Goal: Task Accomplishment & Management: Use online tool/utility

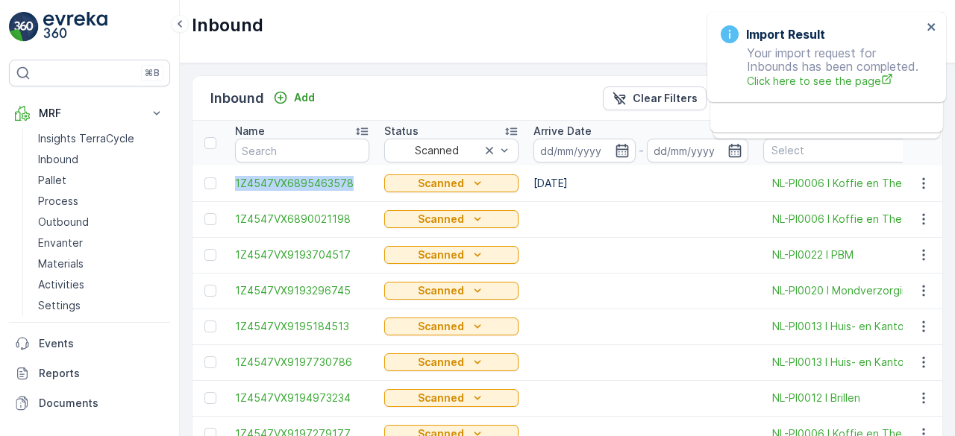
scroll to position [44, 0]
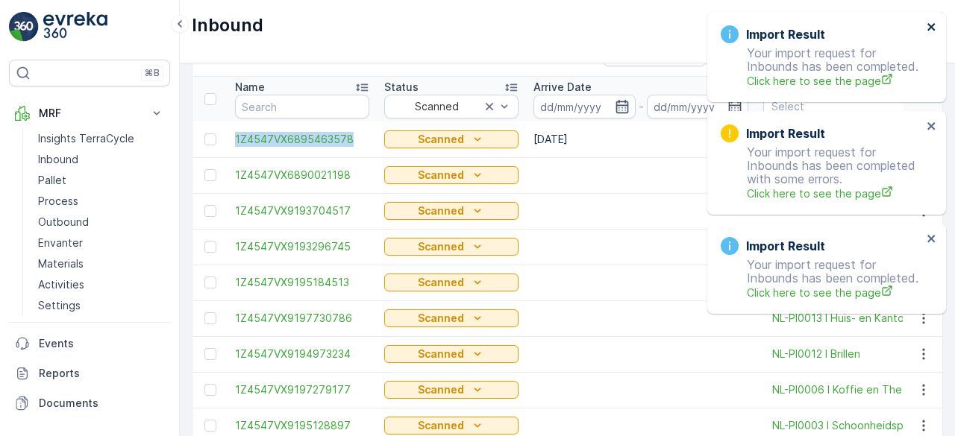
click at [933, 25] on icon "close" at bounding box center [930, 26] width 7 height 7
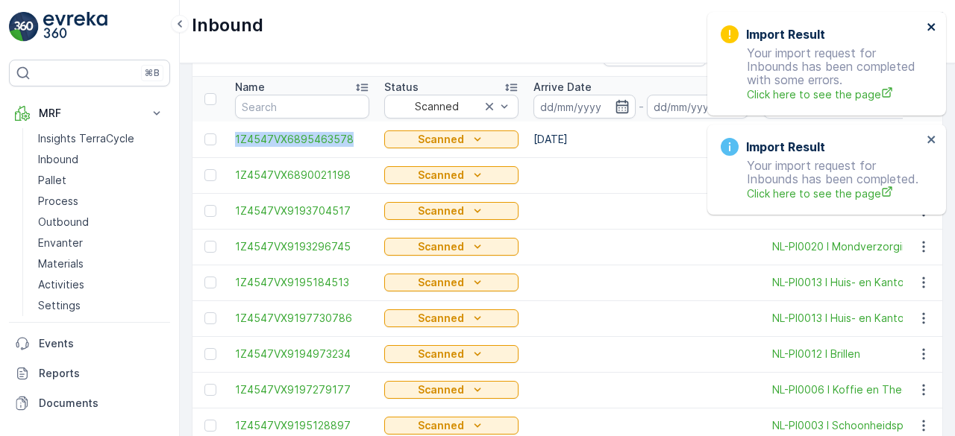
click at [933, 25] on icon "close" at bounding box center [930, 26] width 7 height 7
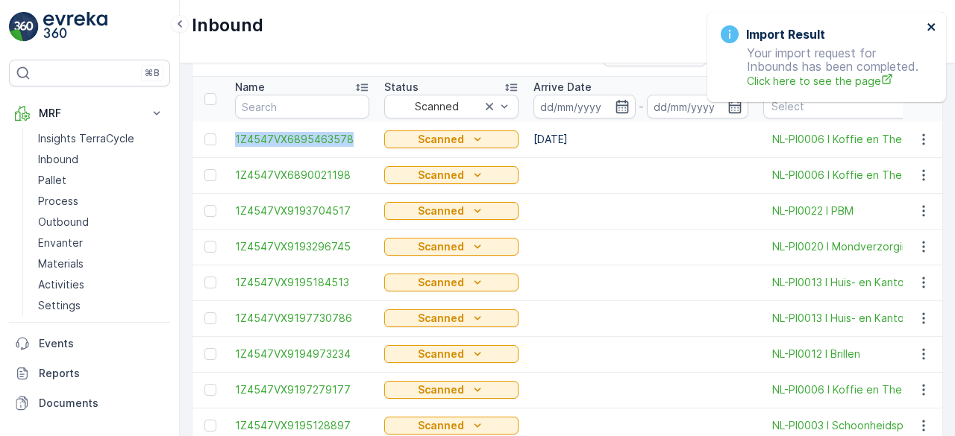
click at [933, 25] on icon "close" at bounding box center [930, 26] width 7 height 7
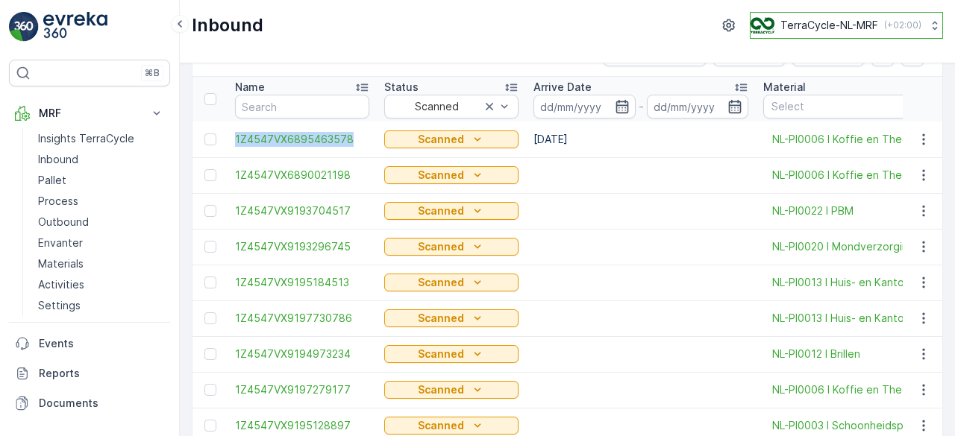
click at [824, 26] on p "TerraCycle-NL-MRF" at bounding box center [829, 25] width 98 height 15
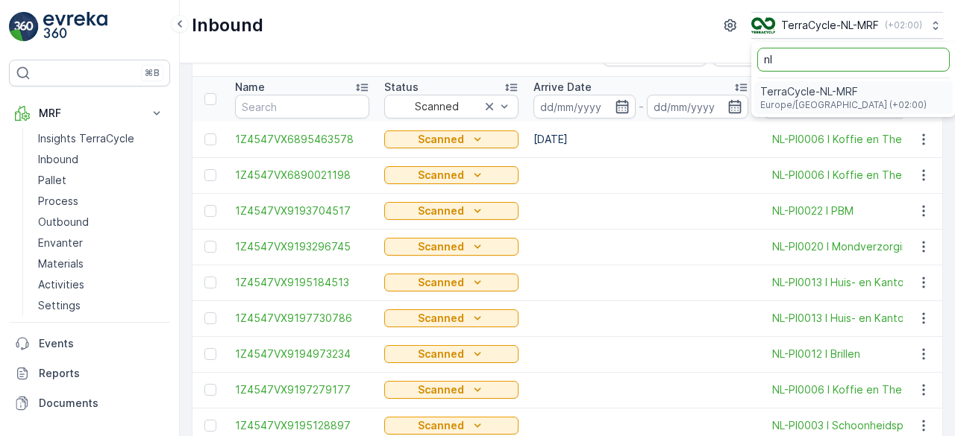
type input "nl"
click at [819, 53] on input "nl" at bounding box center [853, 60] width 192 height 24
type input "n"
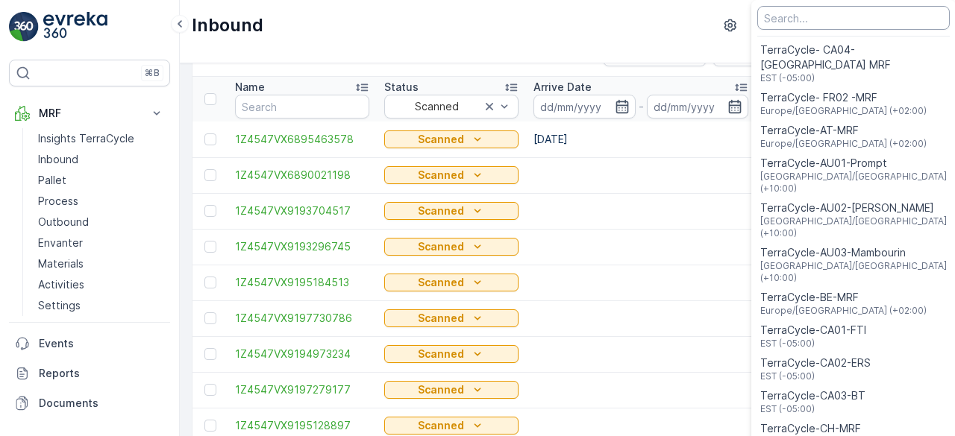
click at [819, 21] on input "Menu" at bounding box center [853, 18] width 192 height 24
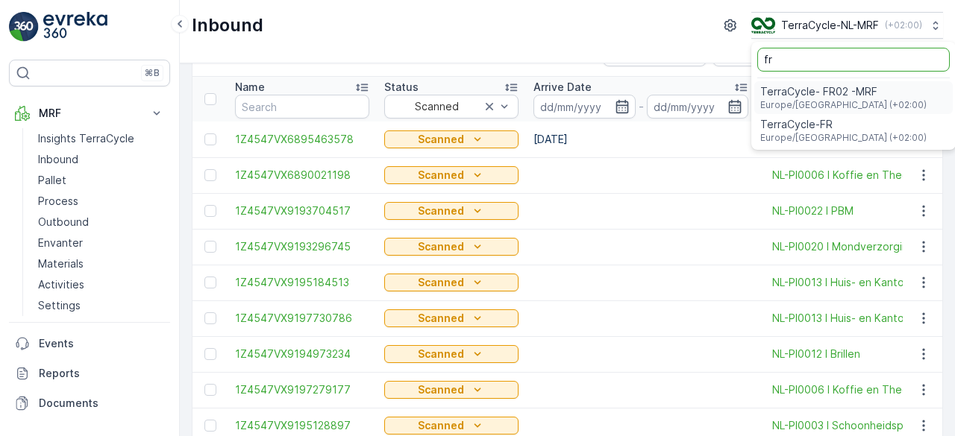
type input "fr"
click at [809, 89] on span "TerraCycle- FR02 -MRF" at bounding box center [843, 91] width 166 height 15
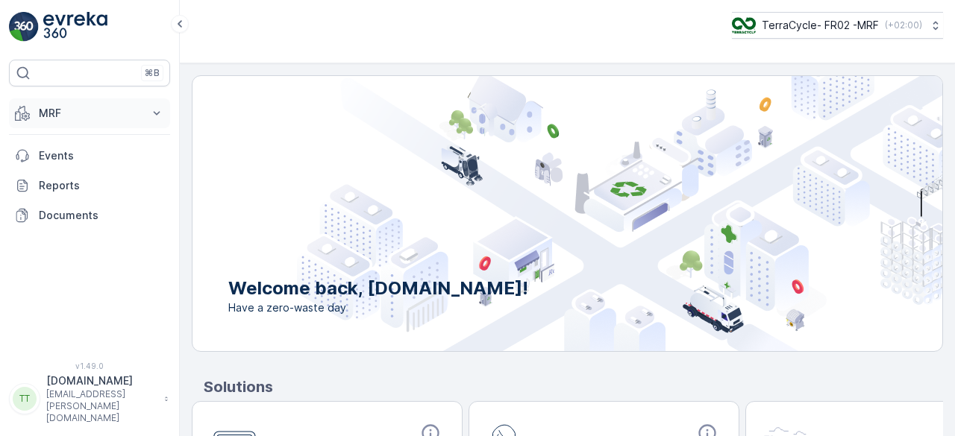
click at [58, 111] on p "MRF" at bounding box center [89, 113] width 101 height 15
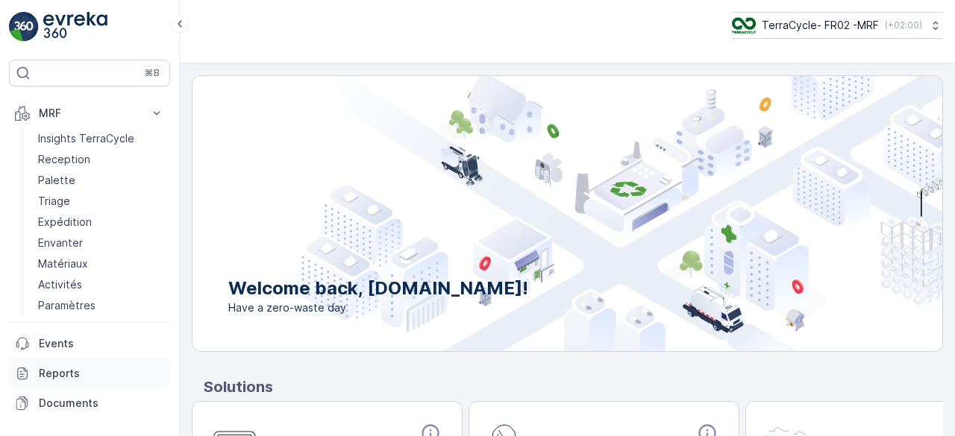
click at [61, 373] on p "Reports" at bounding box center [101, 373] width 125 height 15
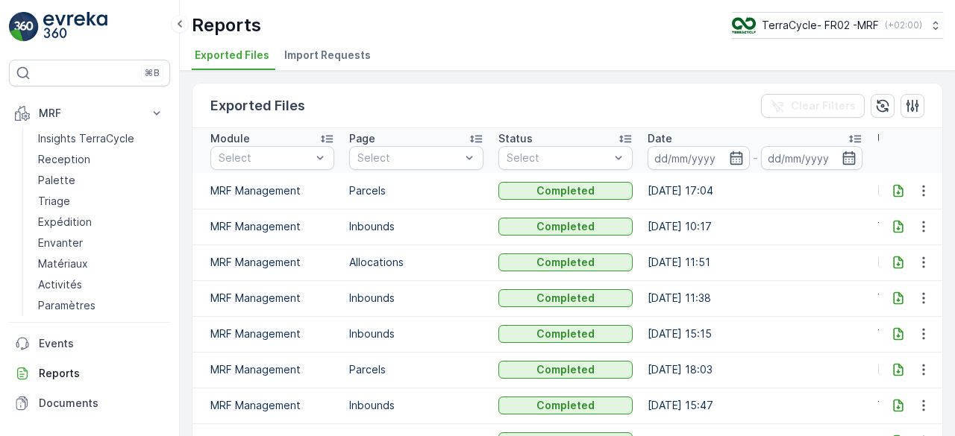
click at [332, 53] on span "Import Requests" at bounding box center [327, 55] width 87 height 15
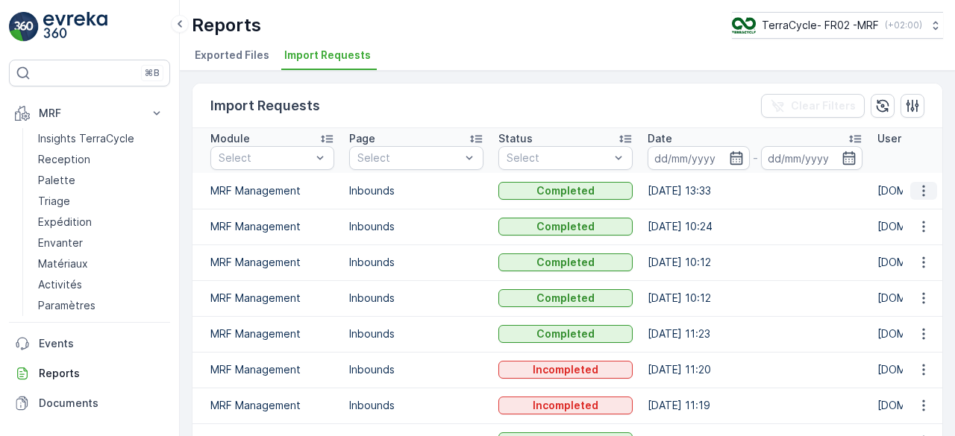
click at [916, 189] on icon "button" at bounding box center [923, 191] width 15 height 15
click at [877, 212] on span "See More Details" at bounding box center [905, 211] width 87 height 15
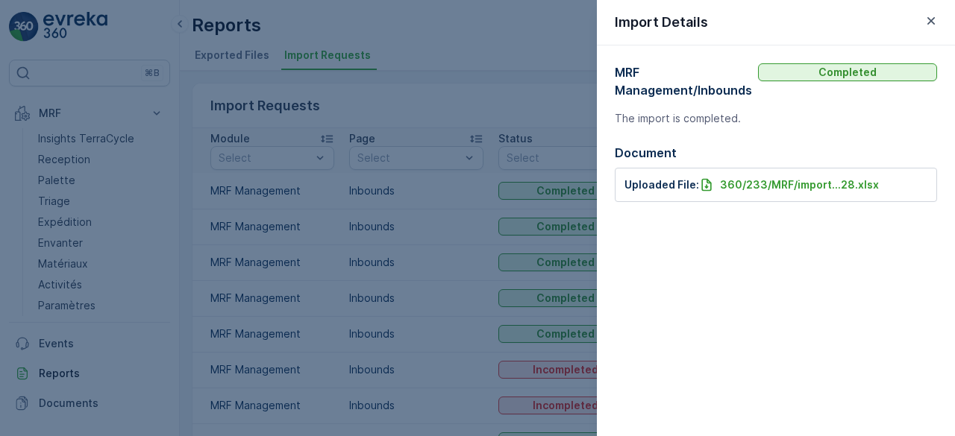
click at [712, 180] on div "360/233/MRF/import...28.xlsx" at bounding box center [789, 185] width 180 height 15
click at [927, 18] on icon "button" at bounding box center [931, 20] width 15 height 15
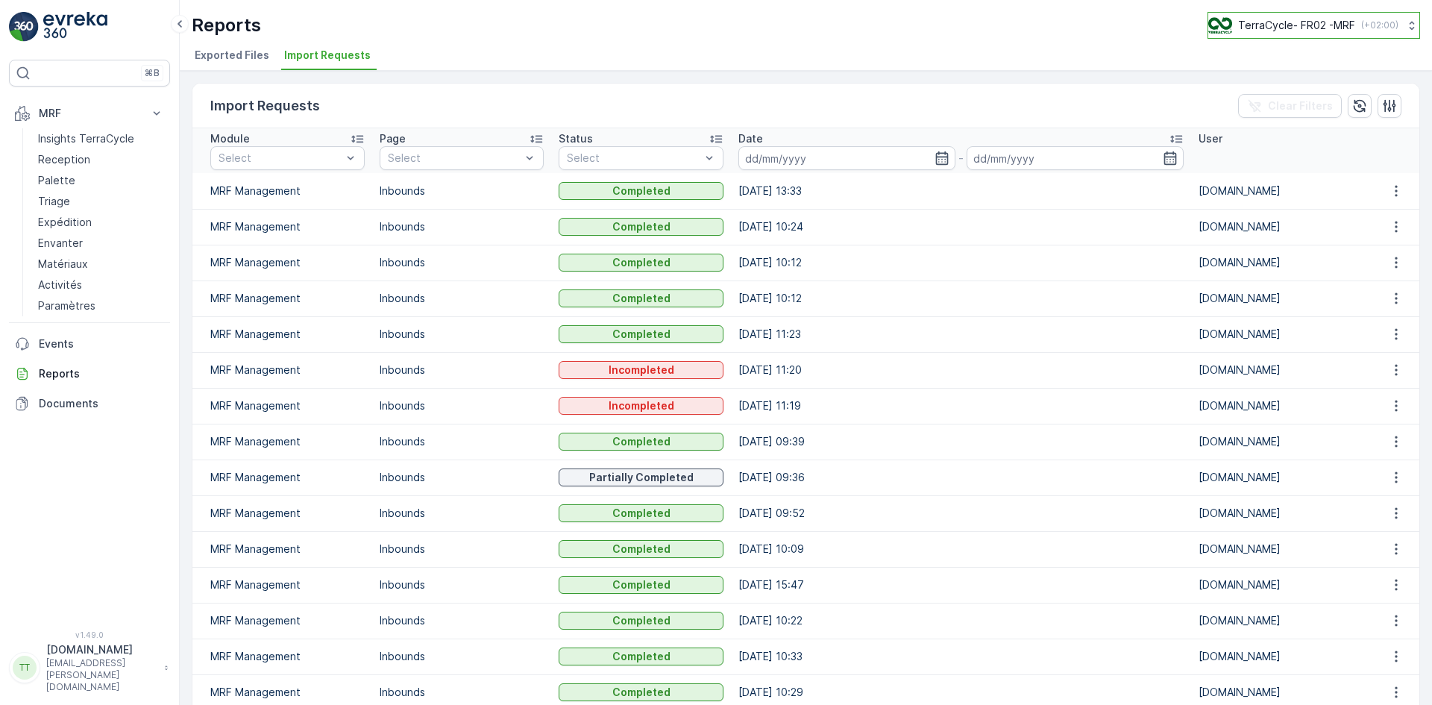
click at [954, 24] on p "TerraCycle- FR02 -MRF" at bounding box center [1296, 25] width 117 height 15
type input "uk"
click at [954, 136] on span "Europe/London (+01:00)" at bounding box center [1301, 138] width 166 height 12
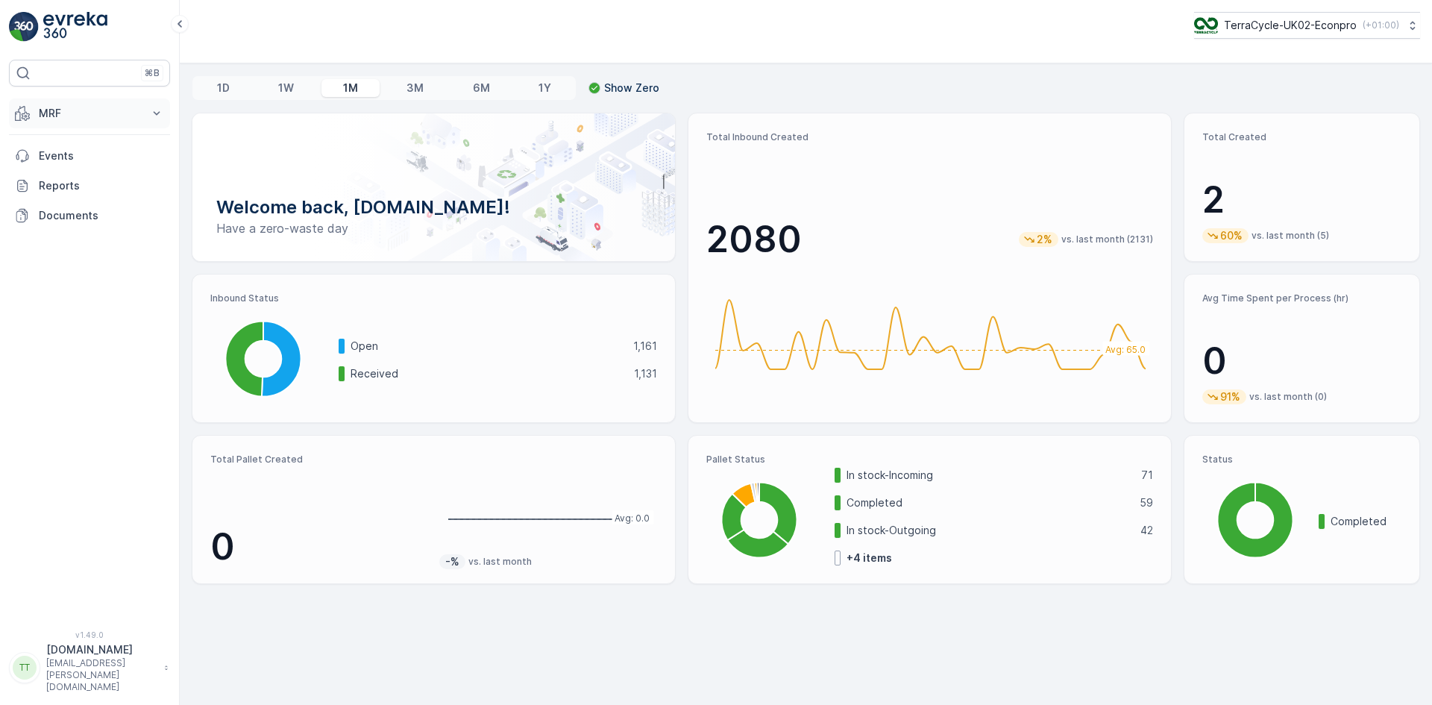
click at [34, 107] on button "MRF" at bounding box center [89, 113] width 161 height 30
click at [50, 154] on p "Inbound" at bounding box center [58, 159] width 40 height 15
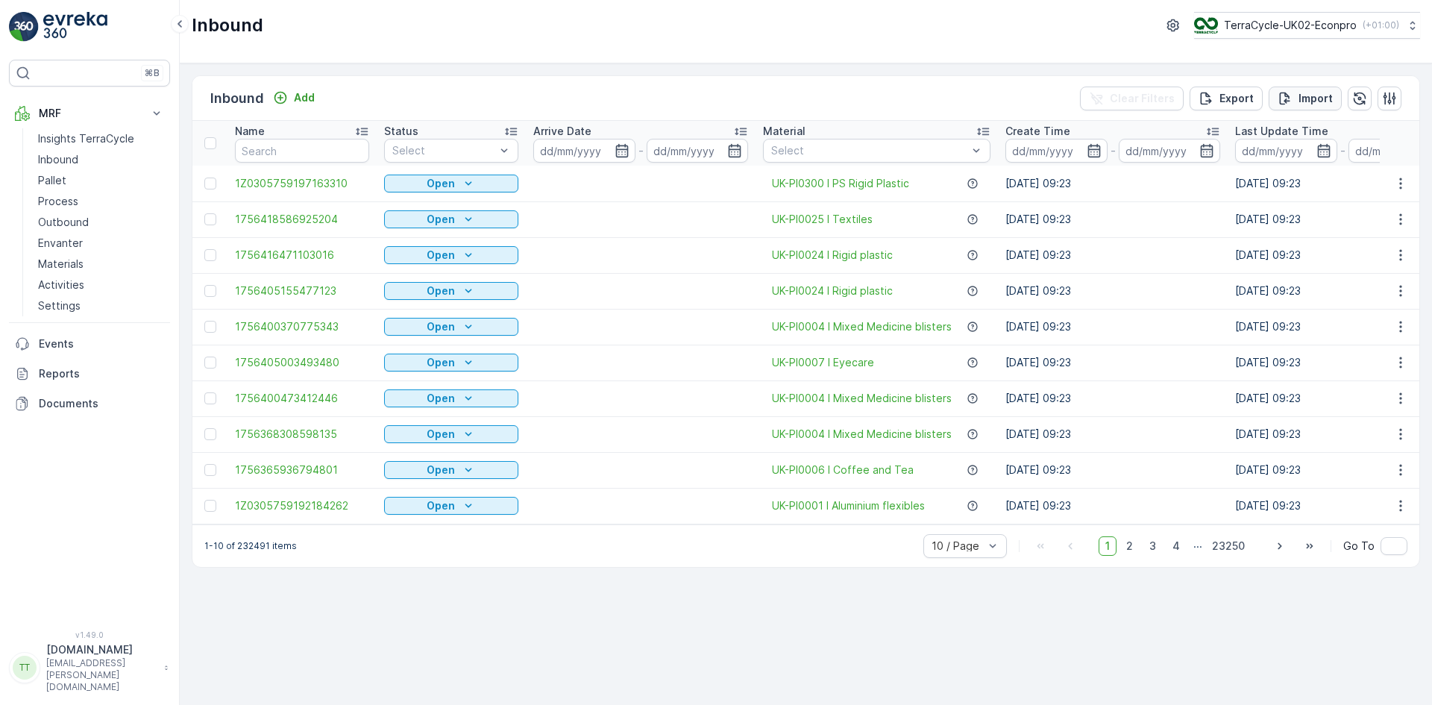
click at [1298, 96] on div "Import" at bounding box center [1305, 98] width 55 height 15
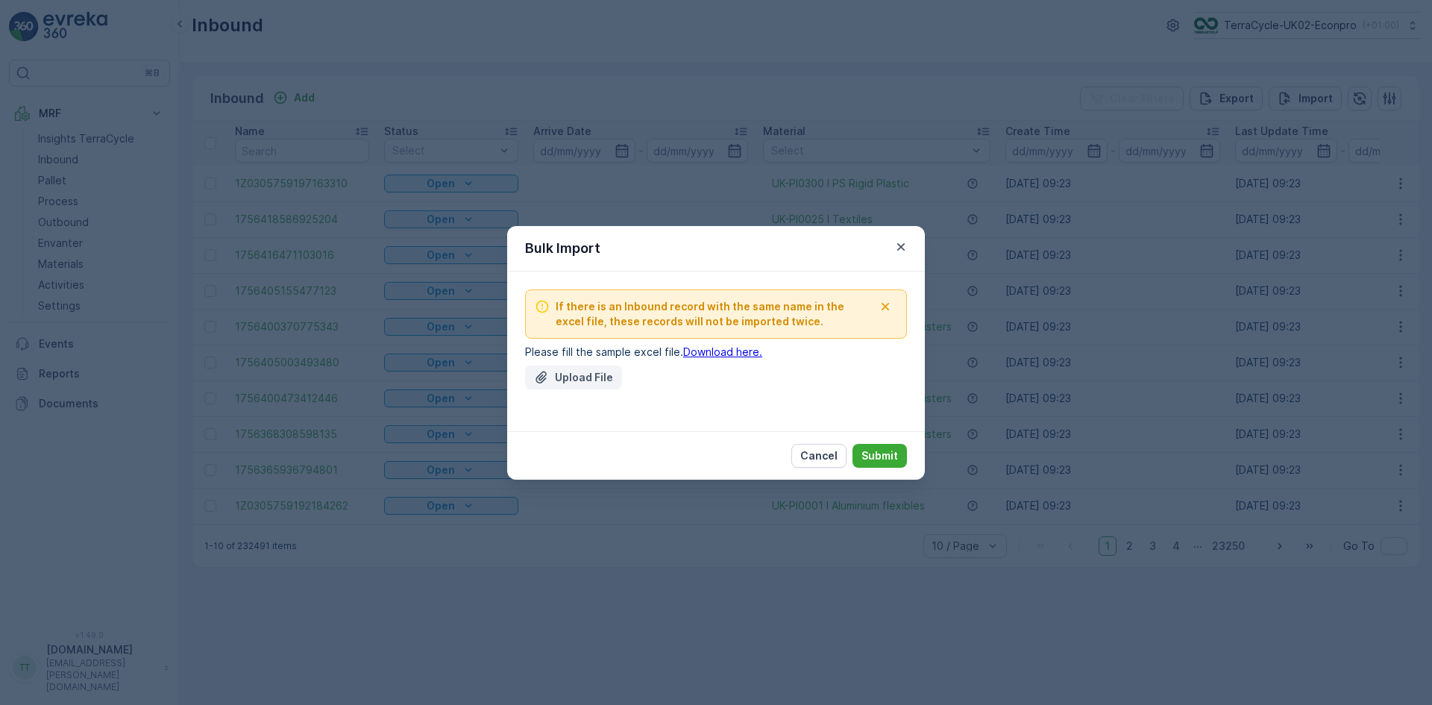
click at [582, 366] on button "Upload File" at bounding box center [573, 378] width 97 height 24
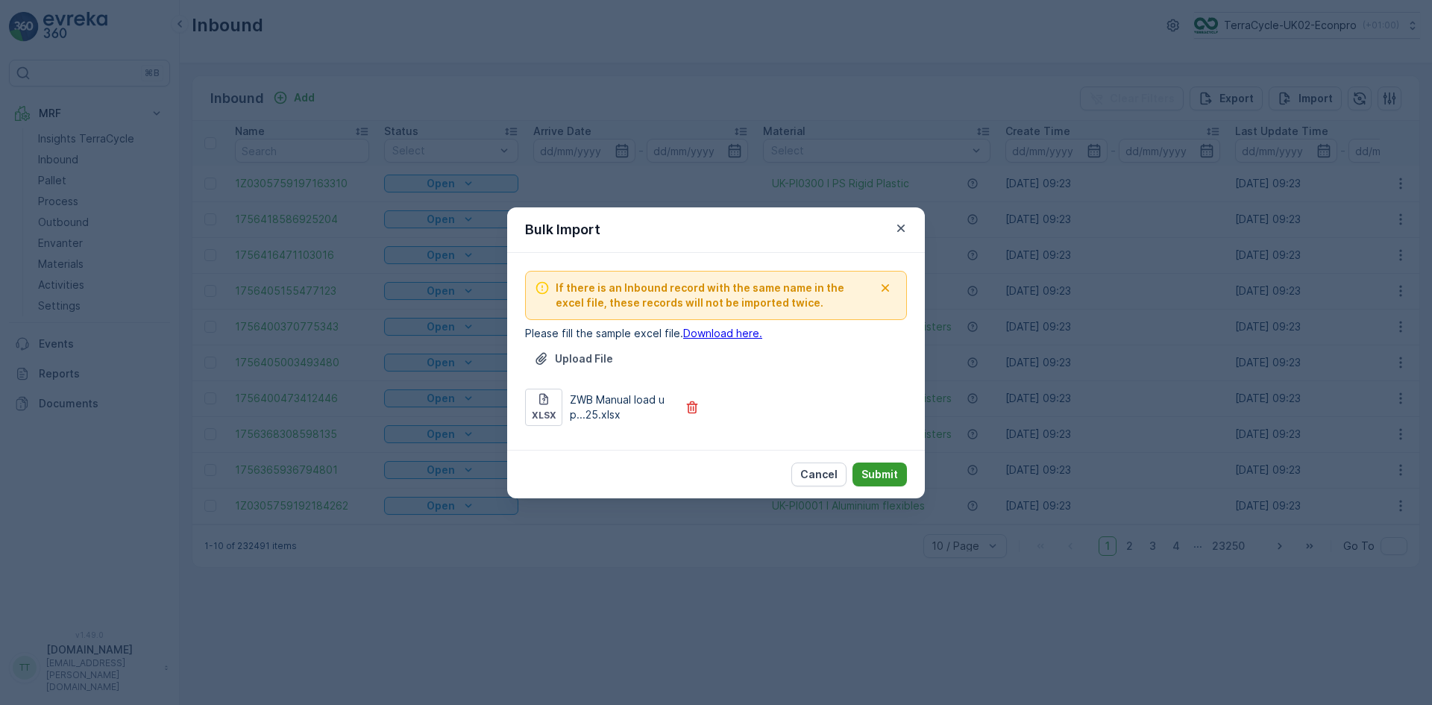
click at [888, 474] on p "Submit" at bounding box center [880, 474] width 37 height 15
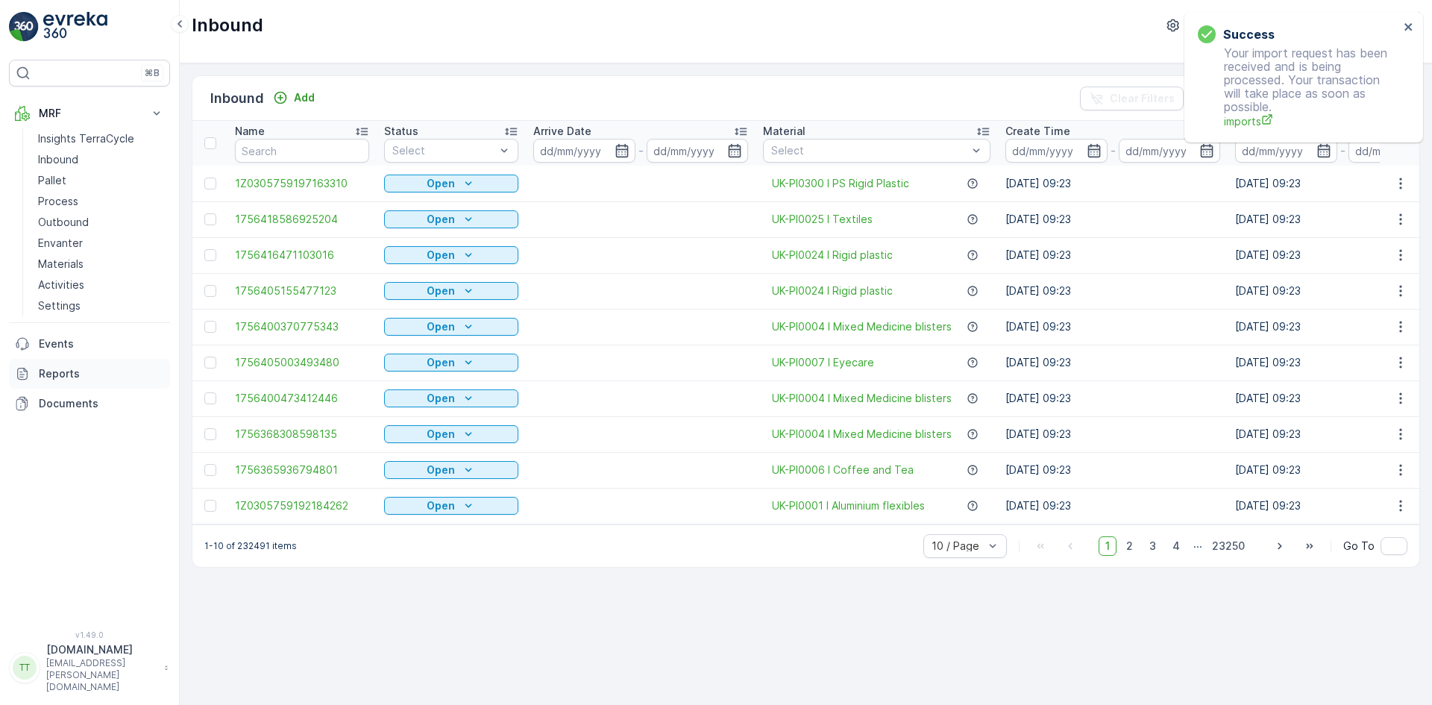
click at [60, 371] on p "Reports" at bounding box center [101, 373] width 125 height 15
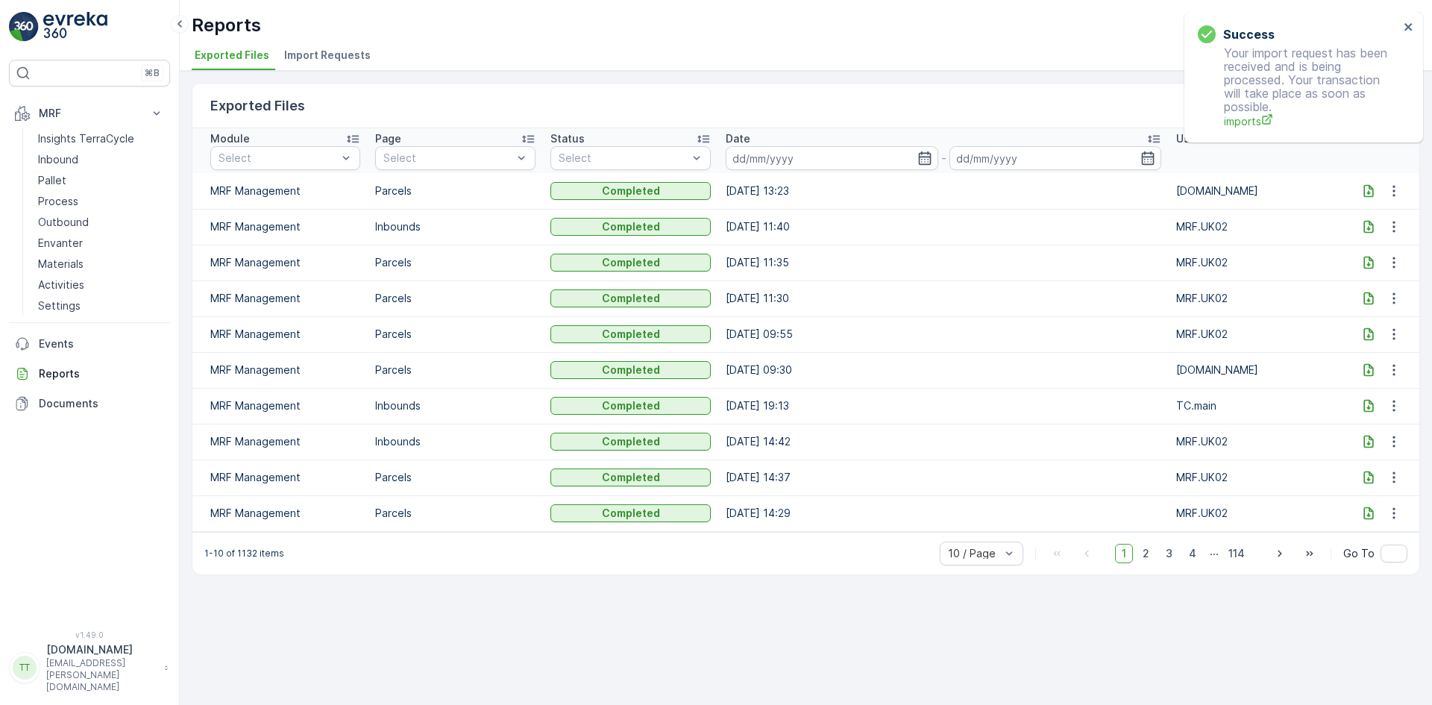
click at [329, 53] on span "Import Requests" at bounding box center [327, 55] width 87 height 15
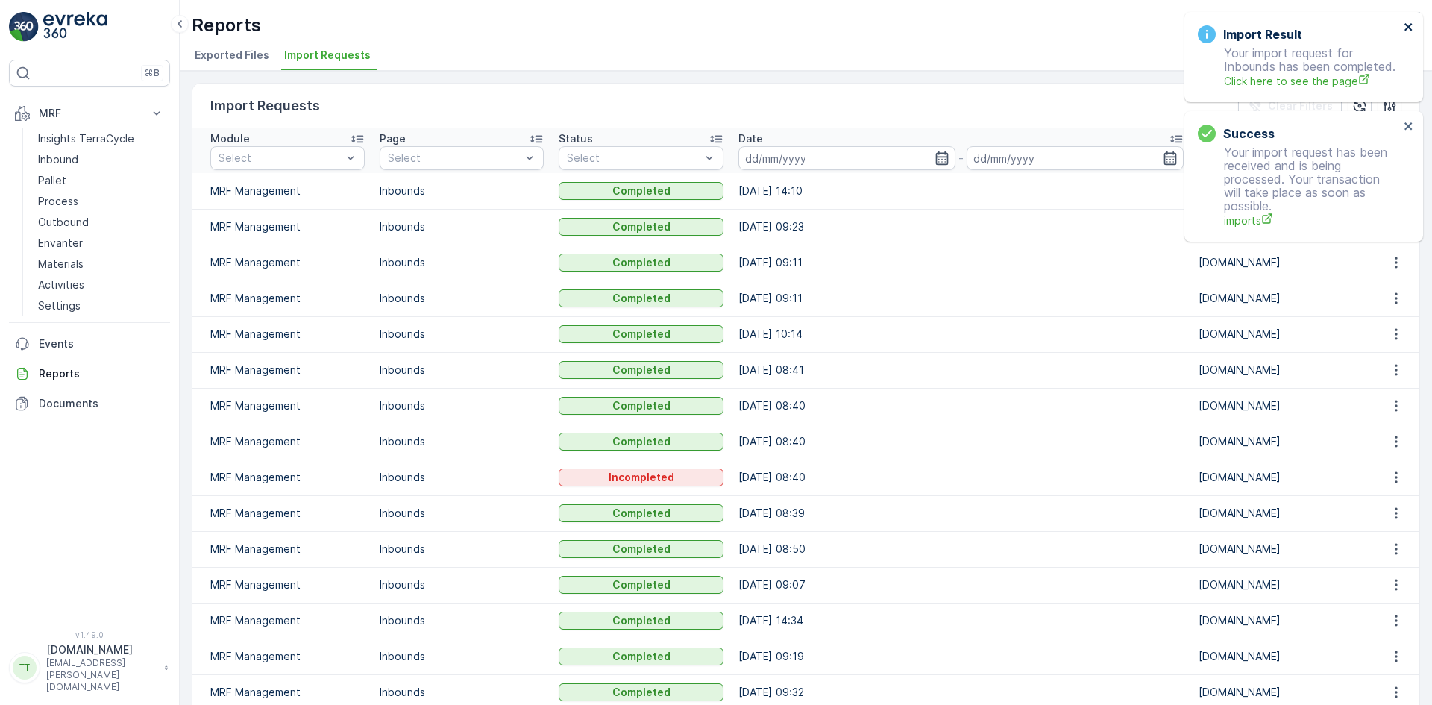
click at [1407, 25] on icon "close" at bounding box center [1408, 26] width 7 height 7
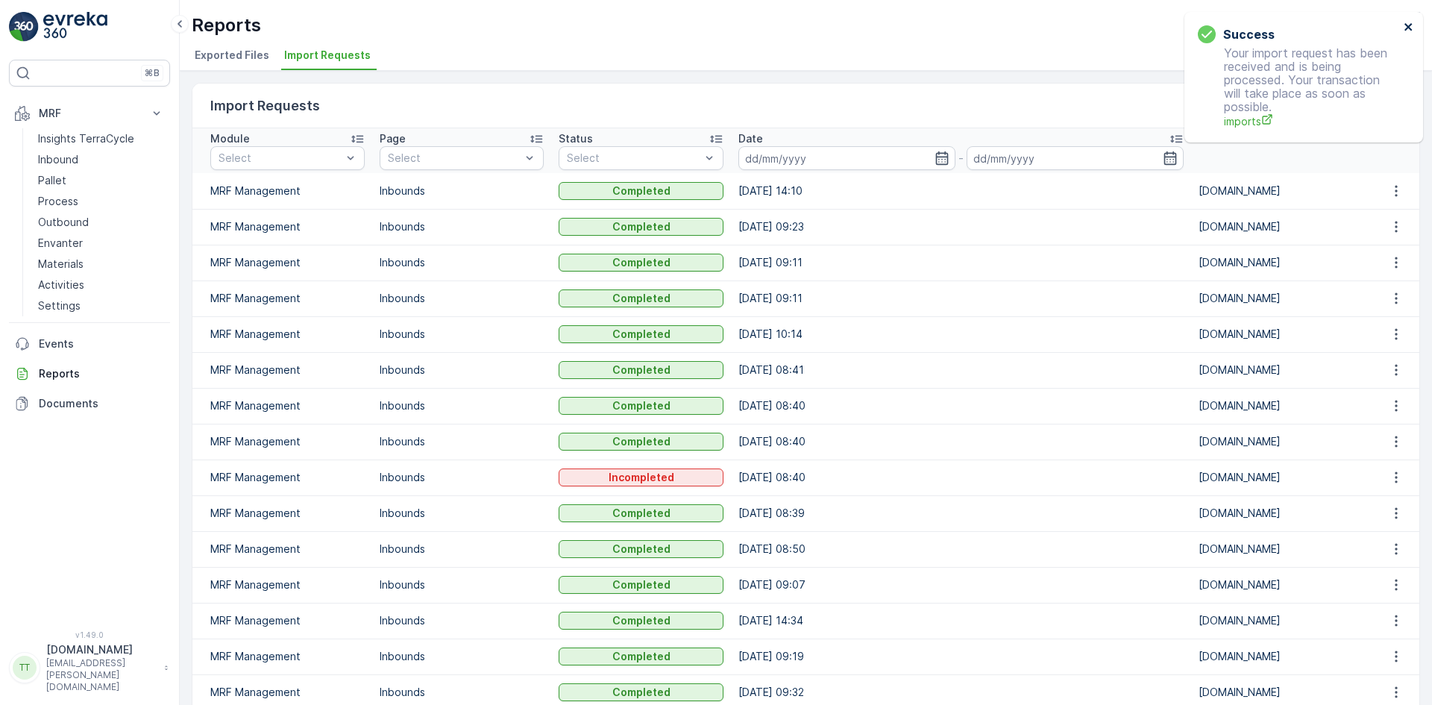
click at [1407, 25] on icon "close" at bounding box center [1408, 26] width 7 height 7
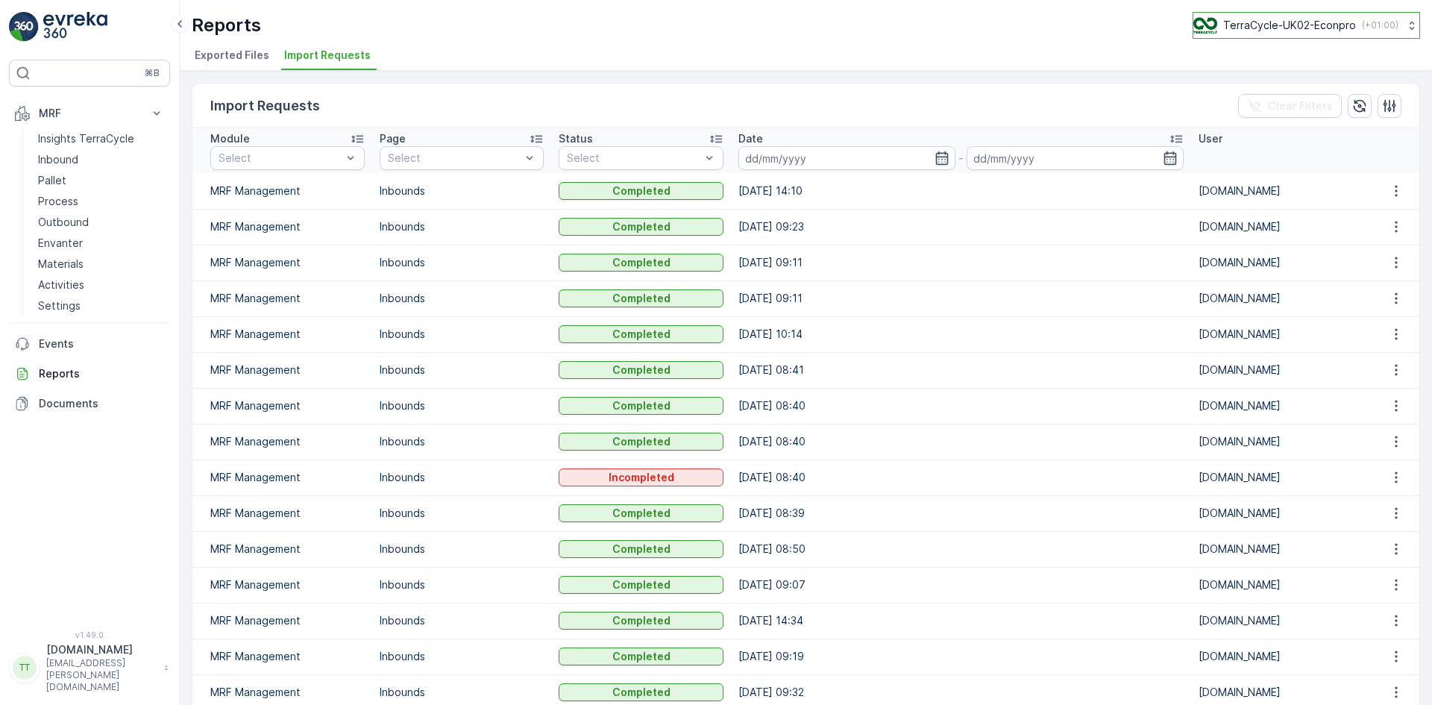
click at [1316, 25] on p "TerraCycle-UK02-Econpro" at bounding box center [1290, 25] width 133 height 15
type input "fr"
click at [1206, 138] on span "Europe/Paris (+02:00)" at bounding box center [1286, 138] width 166 height 12
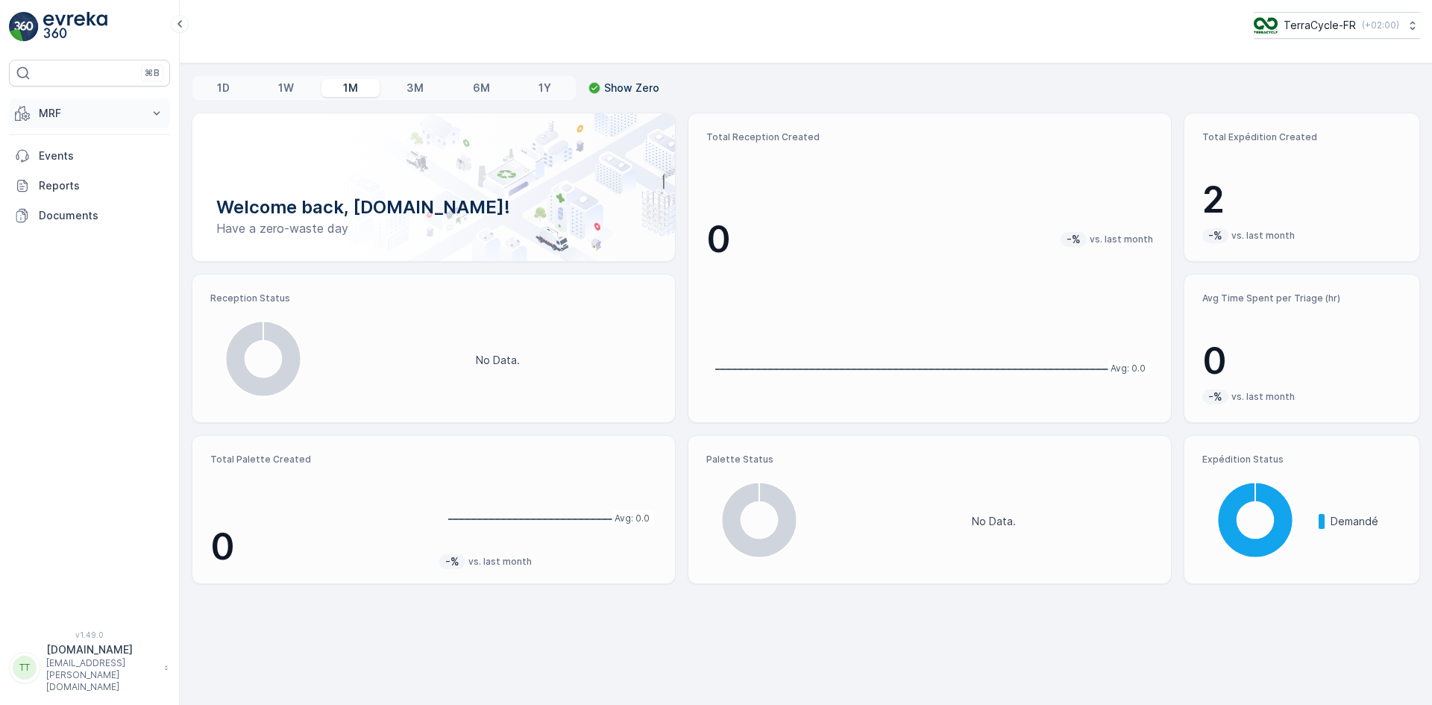
click at [72, 103] on button "MRF" at bounding box center [89, 113] width 161 height 30
click at [64, 221] on p "Expédition" at bounding box center [65, 222] width 54 height 15
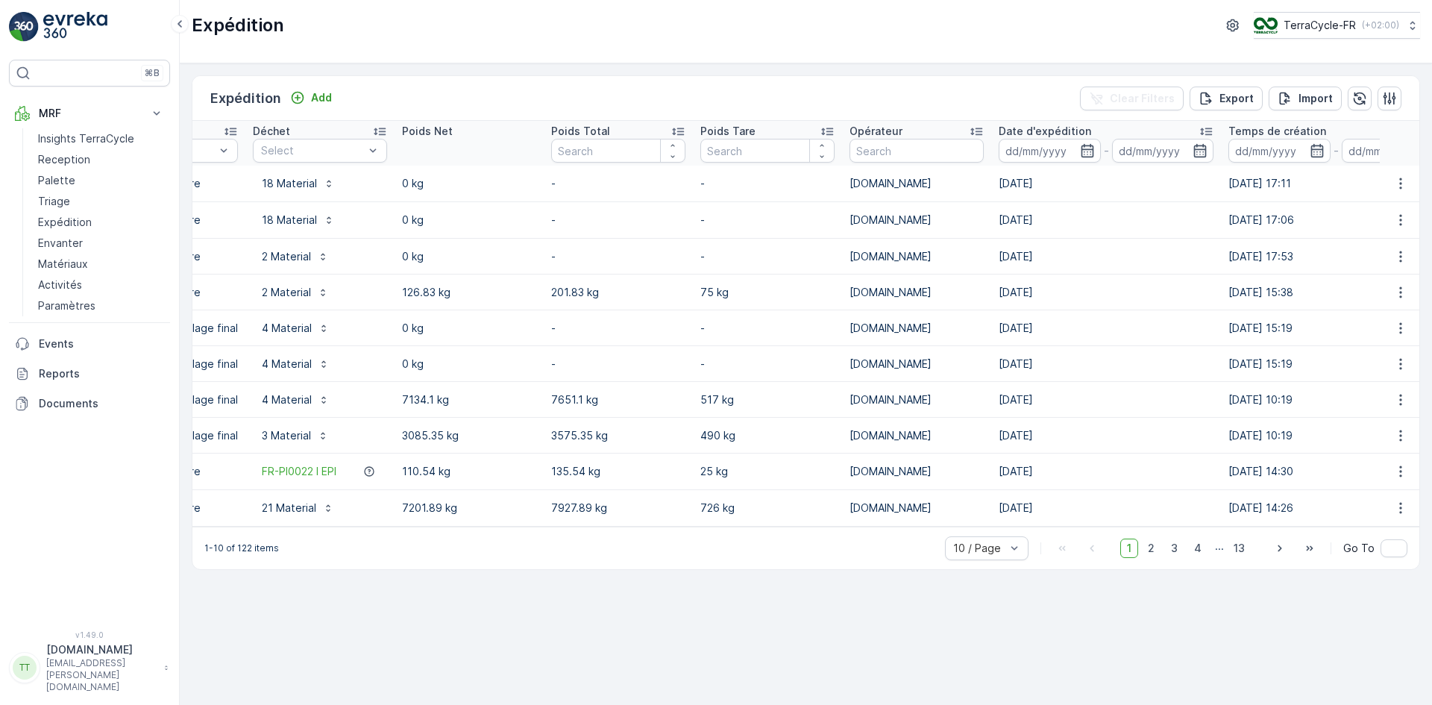
scroll to position [0, 439]
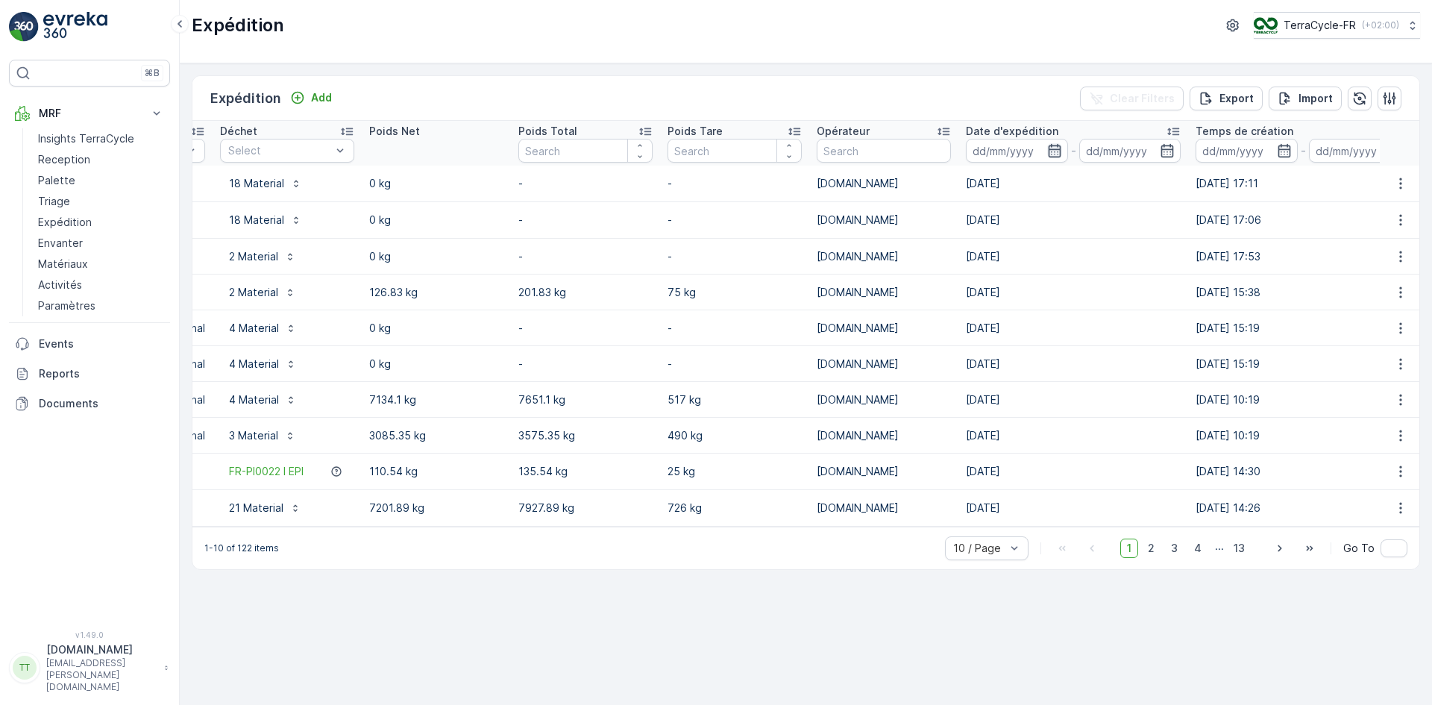
click at [1050, 156] on icon "button" at bounding box center [1054, 150] width 15 height 15
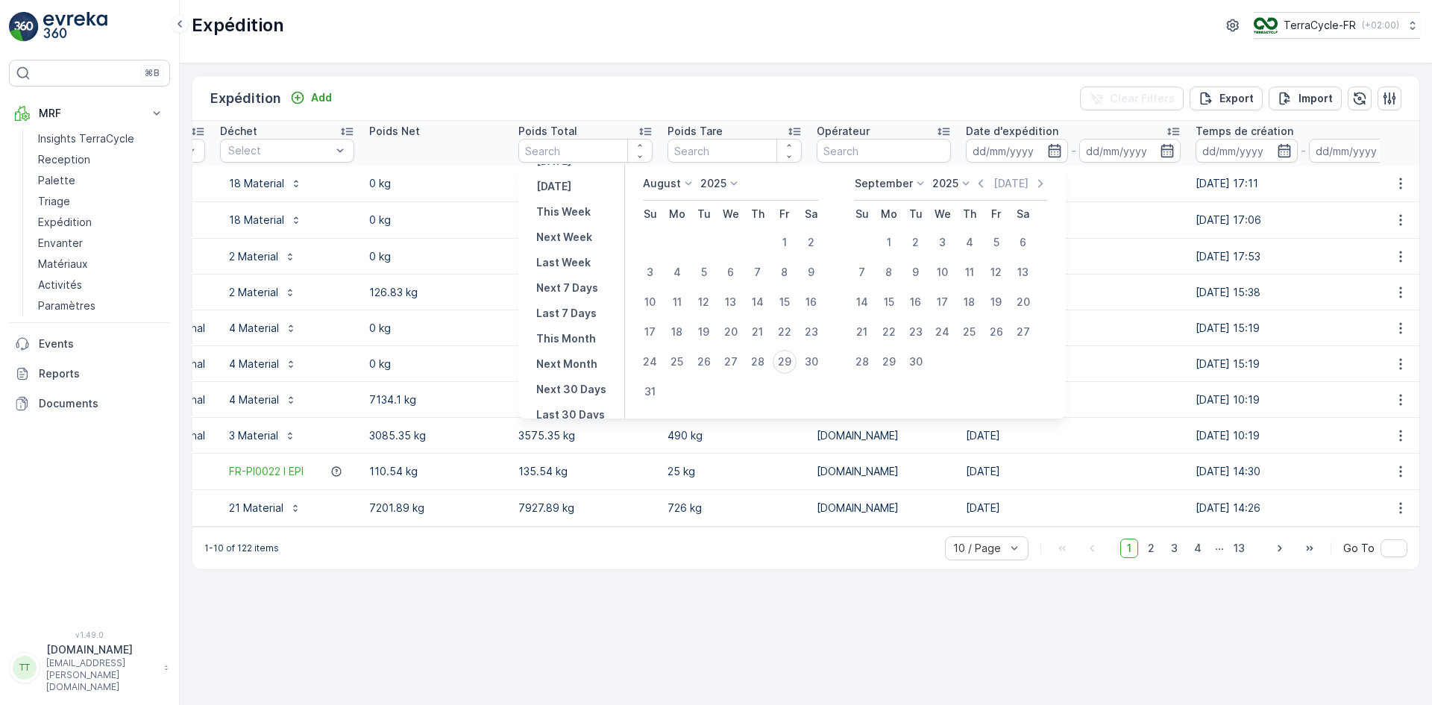
scroll to position [75, 0]
click at [571, 386] on p "Last 30 Days" at bounding box center [570, 389] width 69 height 15
type input "[DATE]"
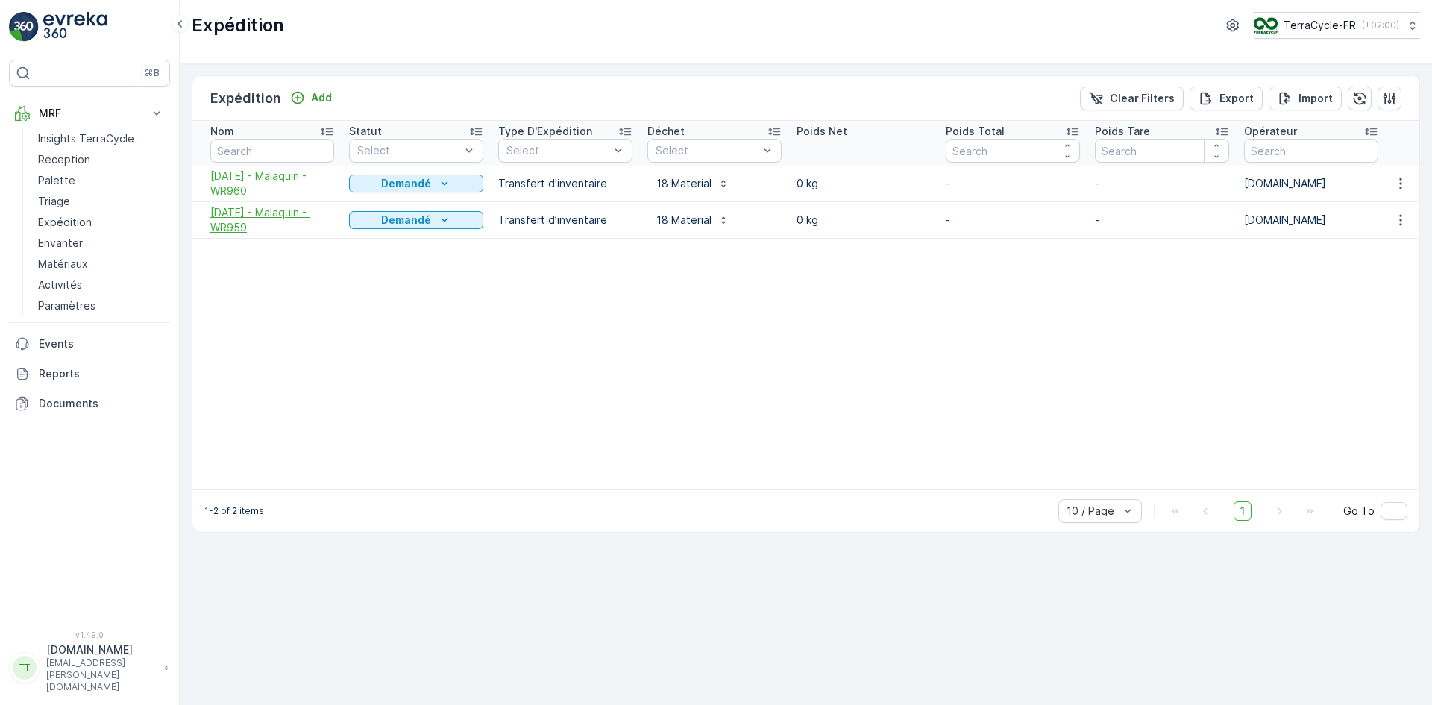
click at [255, 222] on span "[DATE] - Malaquin - WR959" at bounding box center [272, 220] width 124 height 30
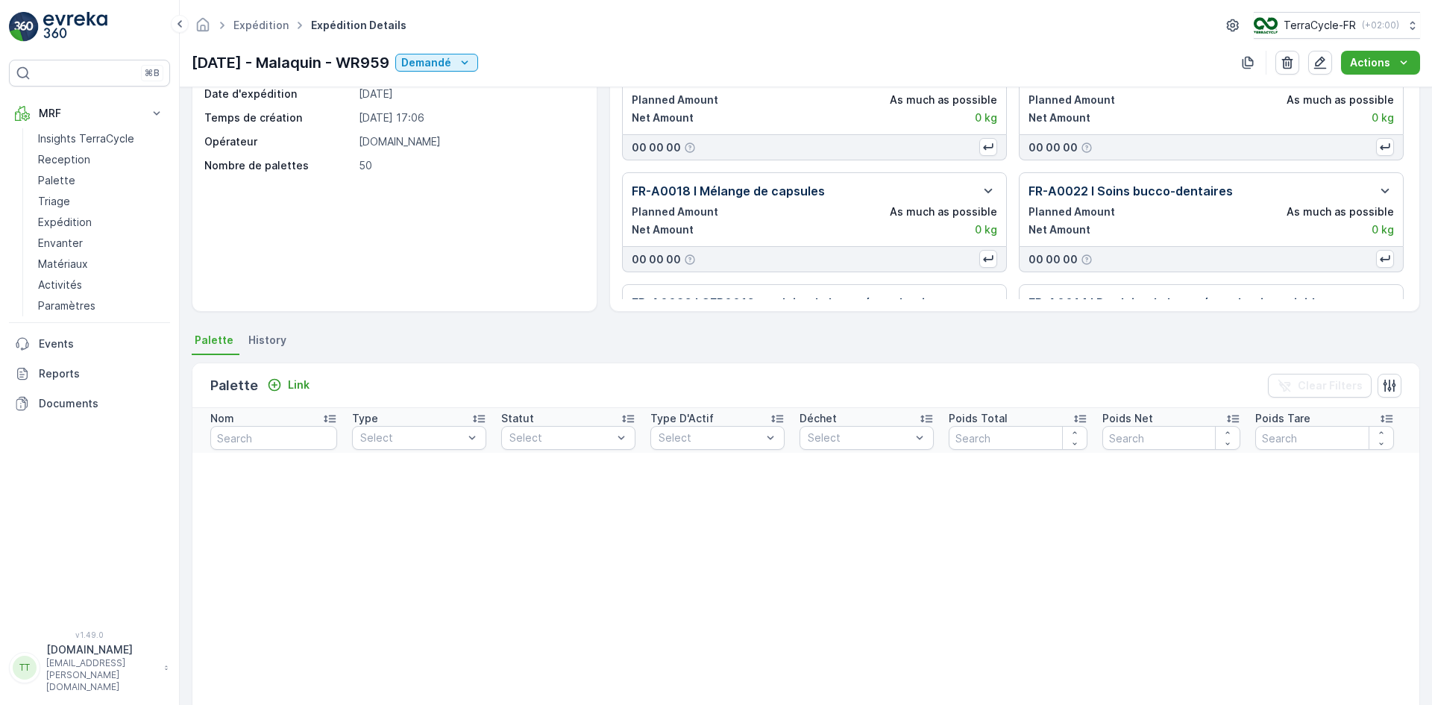
scroll to position [298, 0]
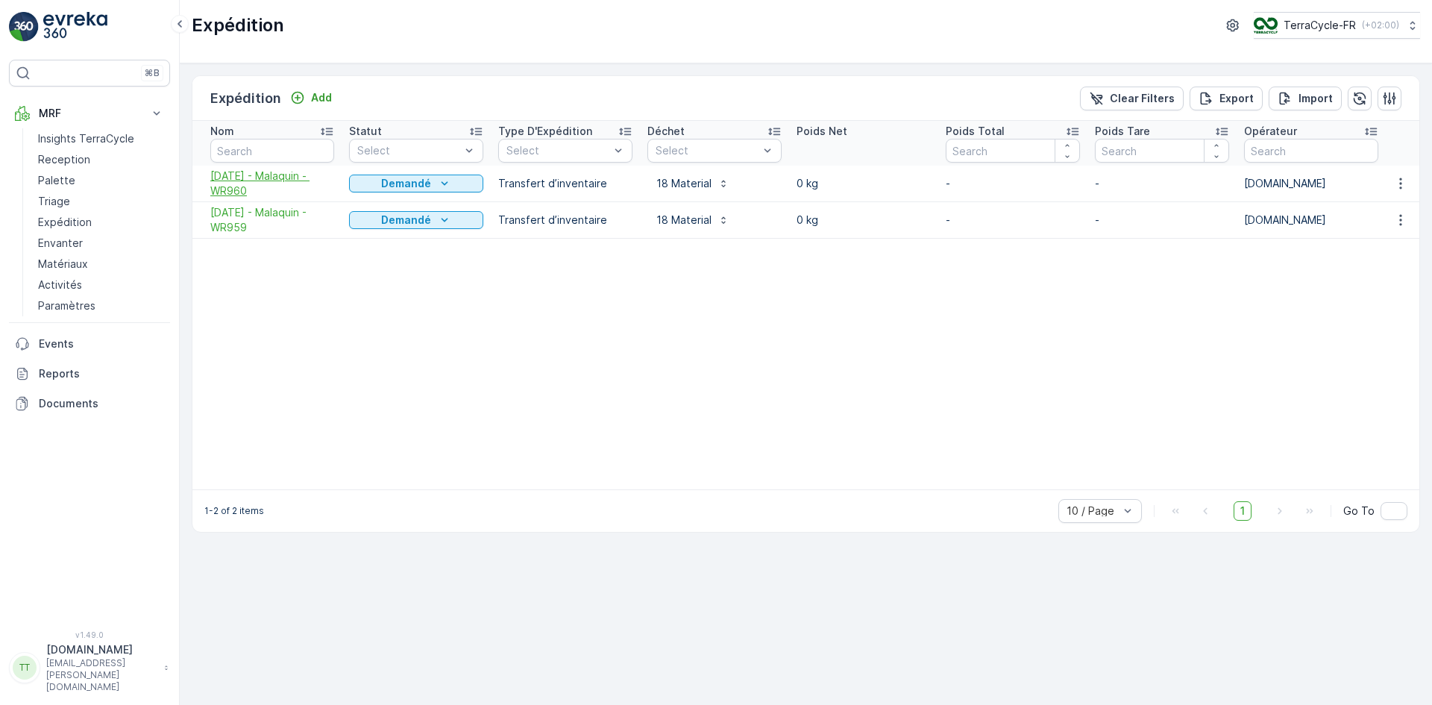
click at [237, 184] on span "[DATE] - Malaquin - WR960" at bounding box center [272, 184] width 124 height 30
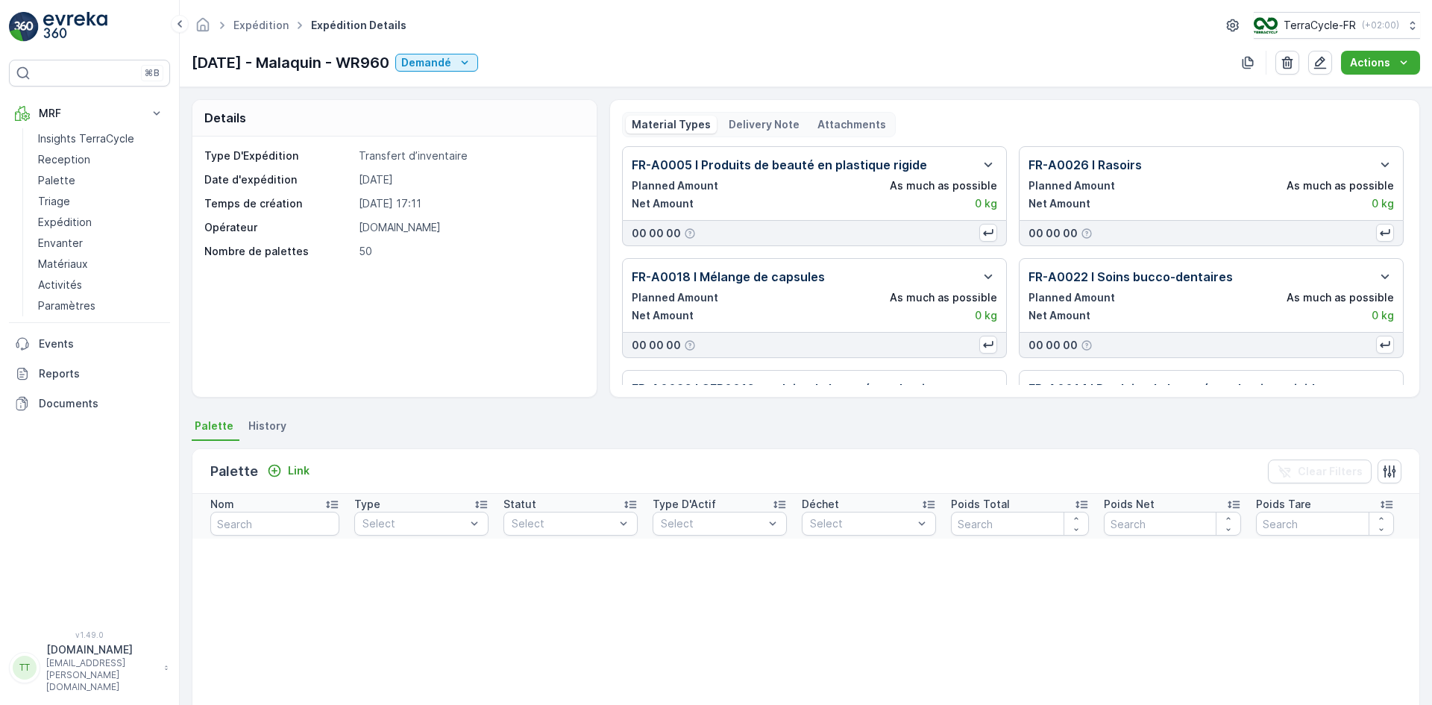
scroll to position [298, 0]
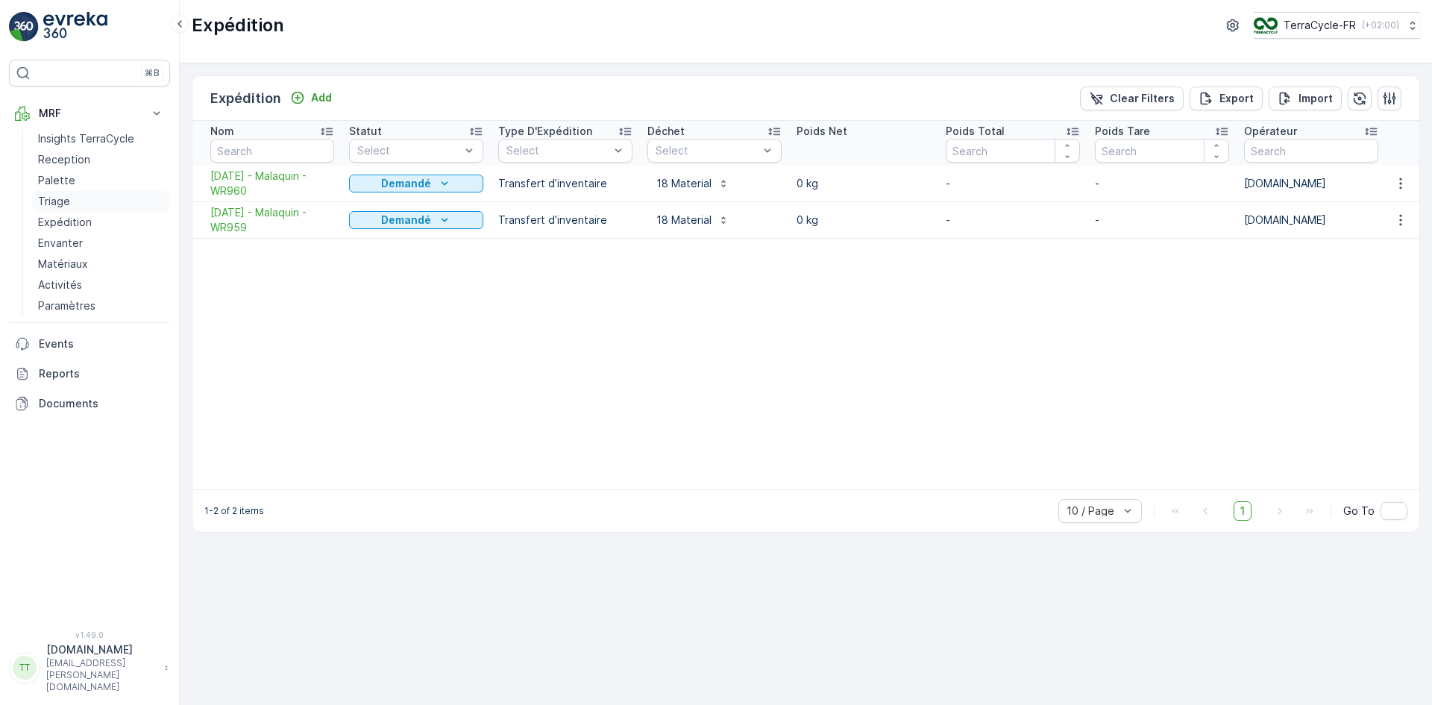
click at [58, 198] on p "Triage" at bounding box center [54, 201] width 32 height 15
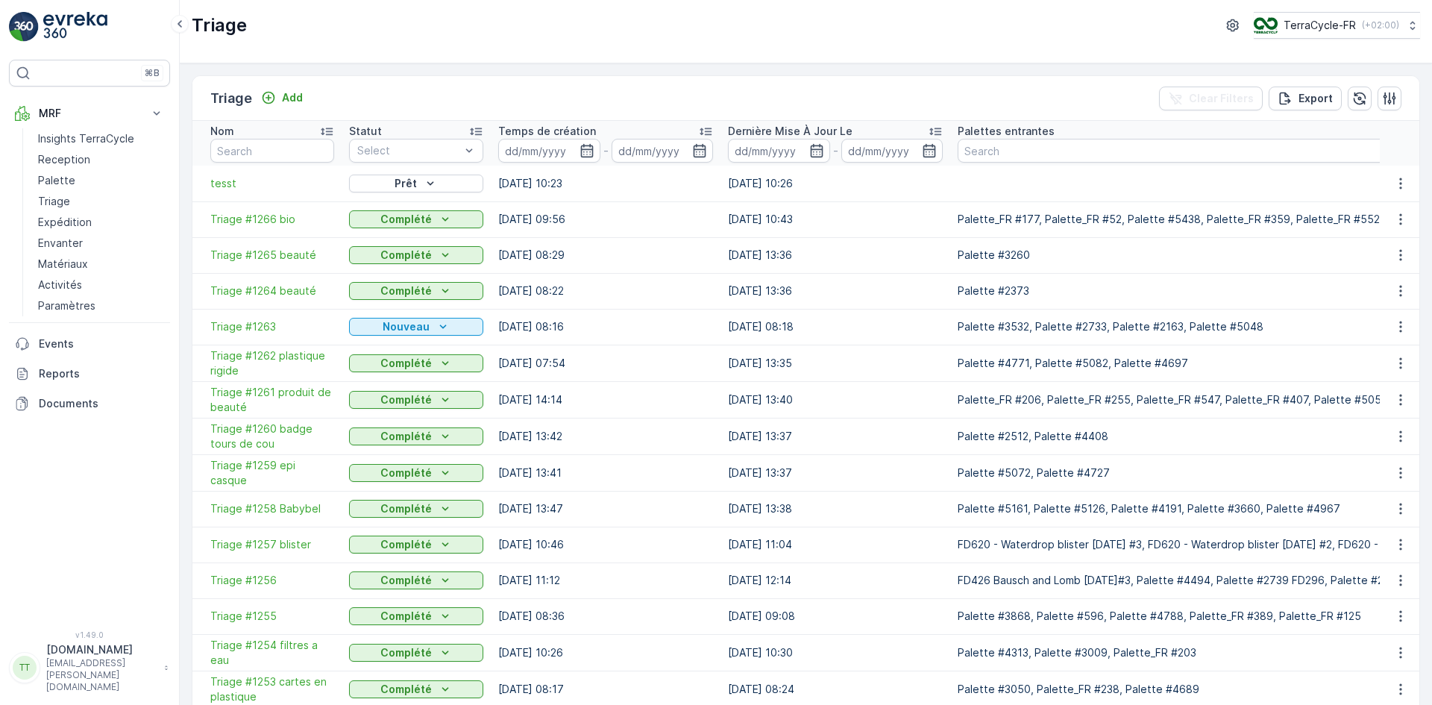
click at [709, 128] on icon at bounding box center [706, 131] width 12 height 7
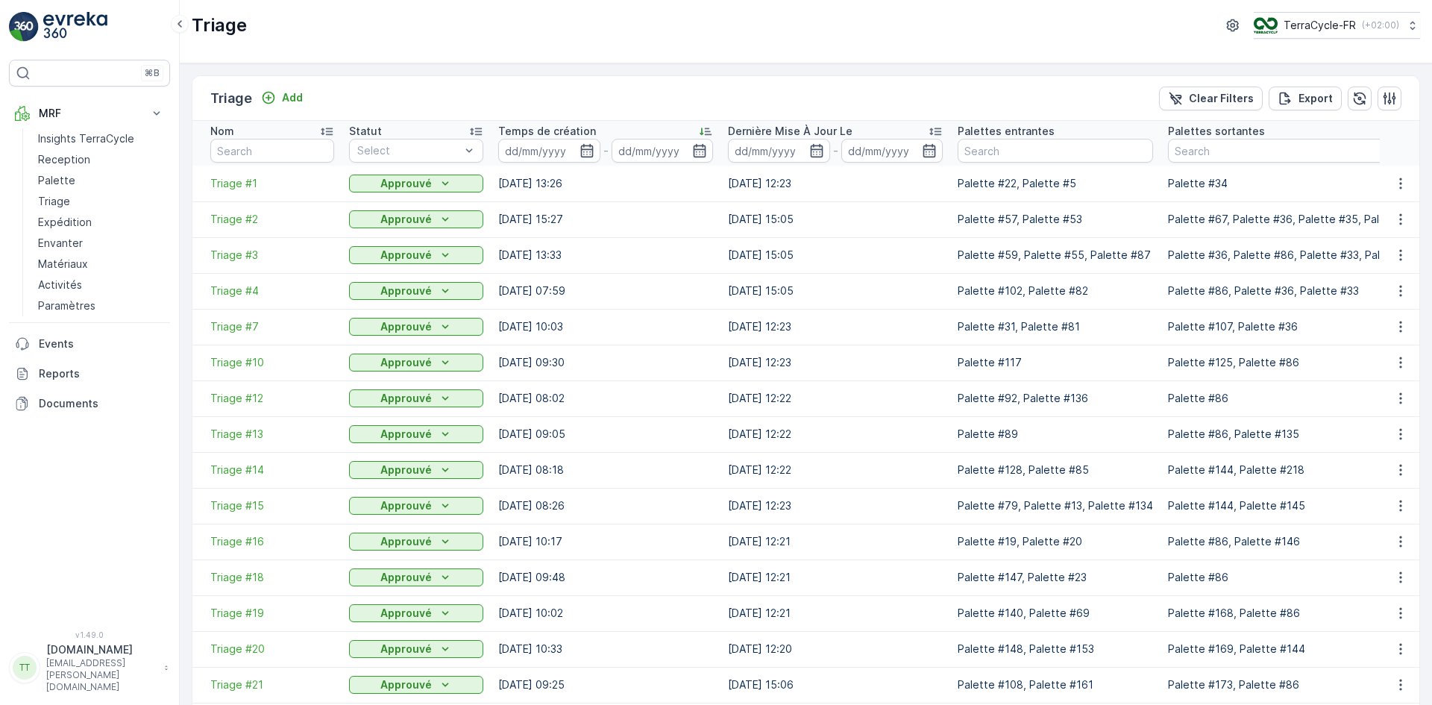
click at [707, 127] on icon at bounding box center [705, 131] width 15 height 15
